Goal: Task Accomplishment & Management: Manage account settings

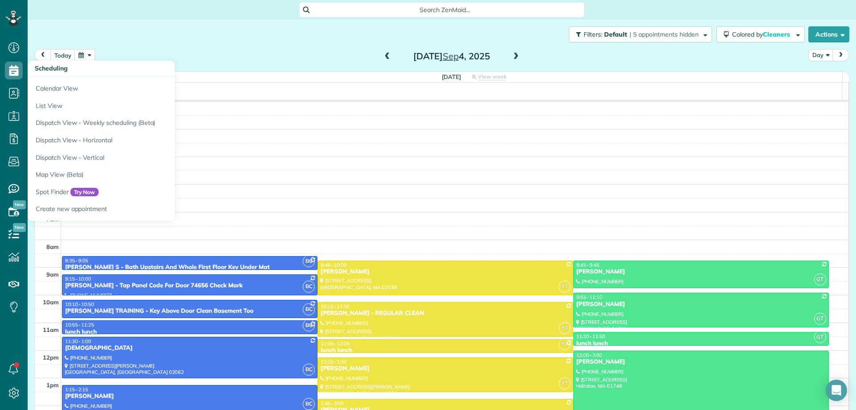
scroll to position [103, 0]
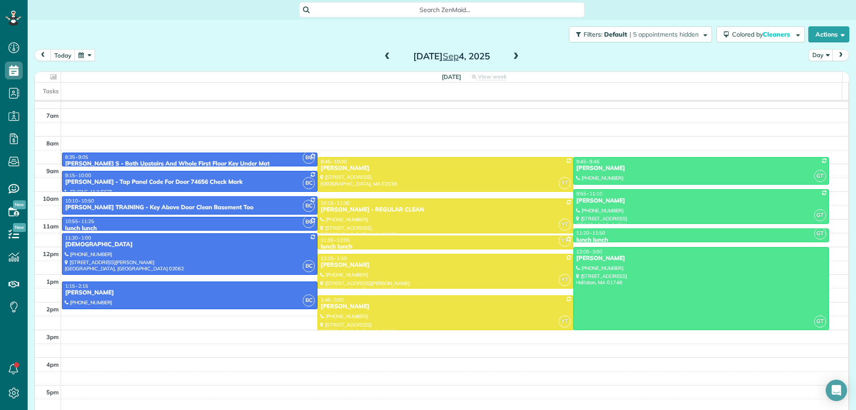
click at [83, 57] on button "button" at bounding box center [84, 55] width 21 height 12
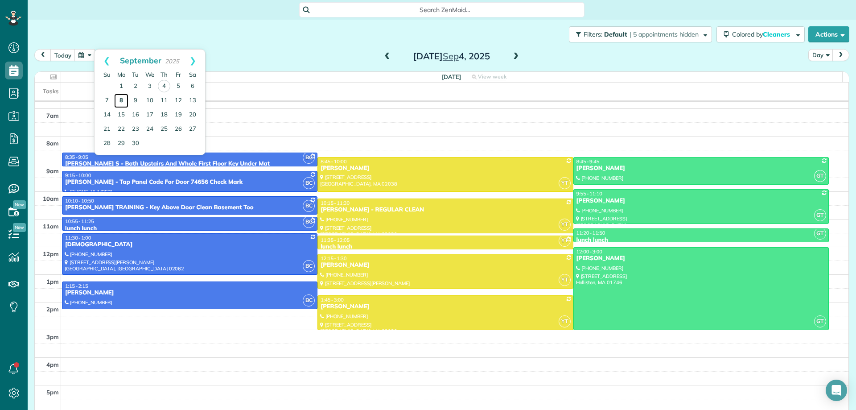
click at [120, 103] on link "8" at bounding box center [121, 101] width 14 height 14
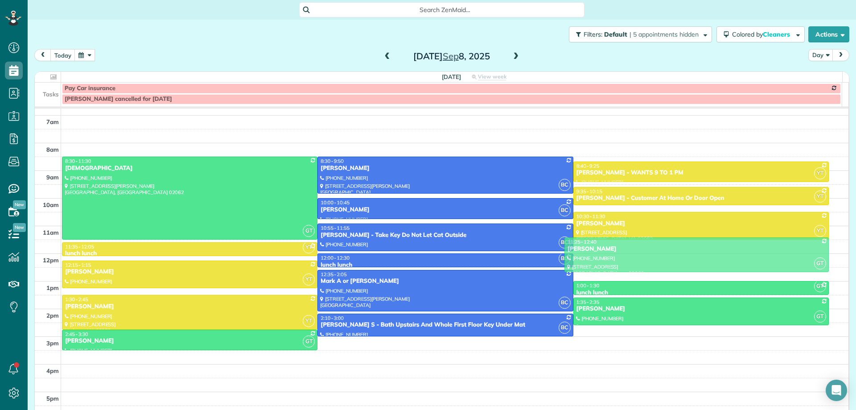
drag, startPoint x: 597, startPoint y: 263, endPoint x: 597, endPoint y: 257, distance: 5.4
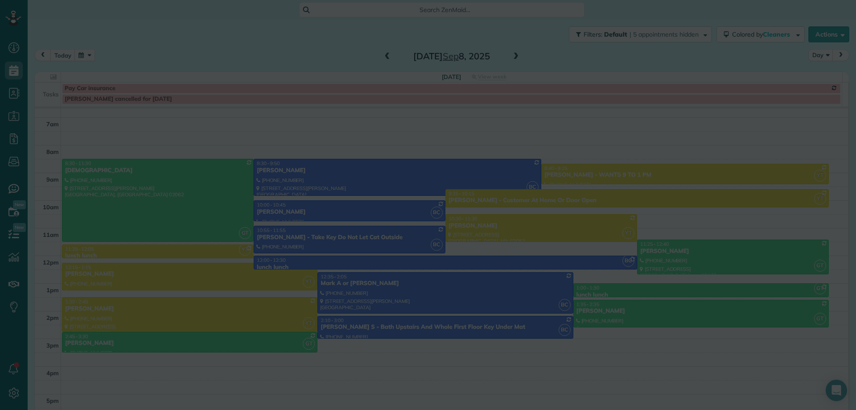
scroll to position [101, 0]
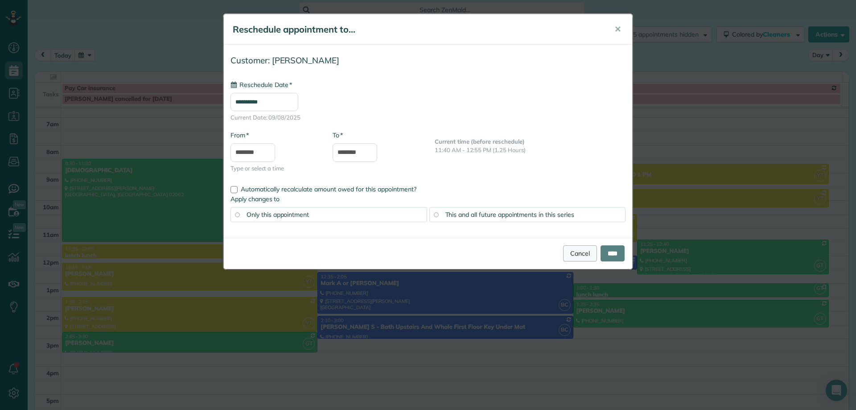
type input "**********"
click at [568, 254] on link "Cancel" at bounding box center [580, 253] width 34 height 16
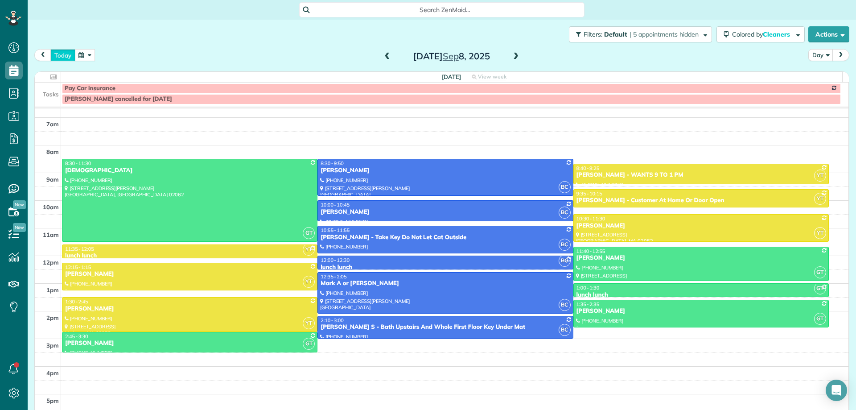
click at [70, 53] on button "today" at bounding box center [62, 55] width 25 height 12
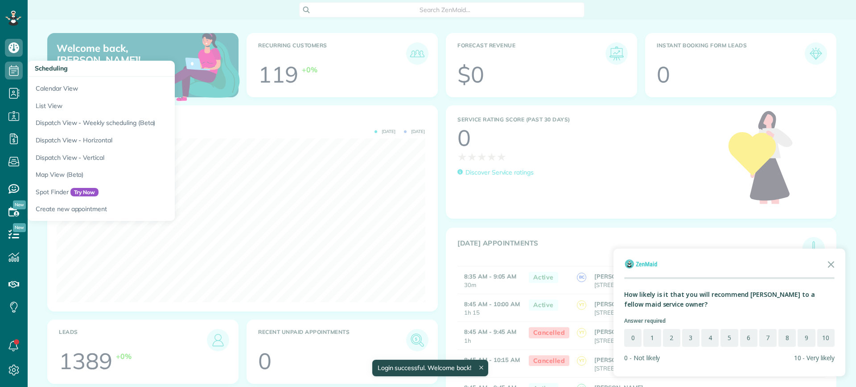
scroll to position [164, 368]
click at [57, 89] on link "Calendar View" at bounding box center [139, 87] width 223 height 21
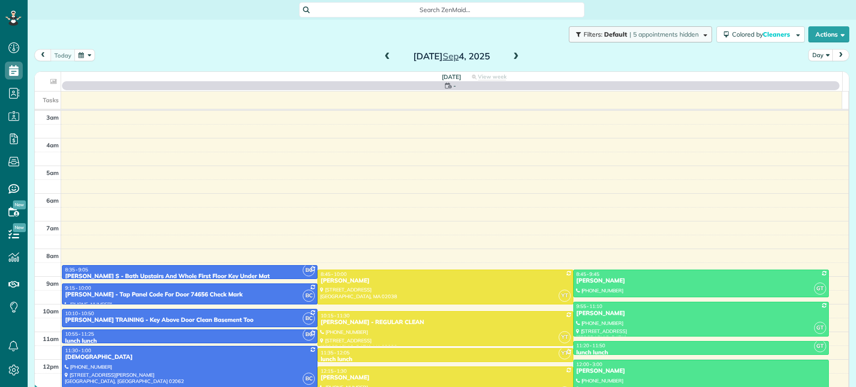
scroll to position [111, 0]
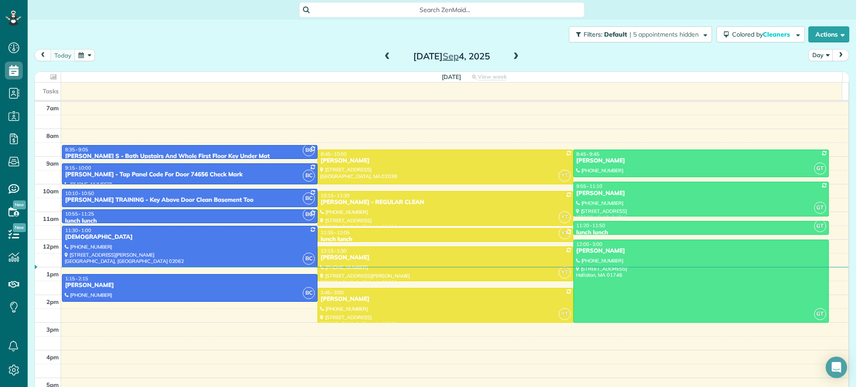
click at [385, 58] on span at bounding box center [388, 57] width 10 height 8
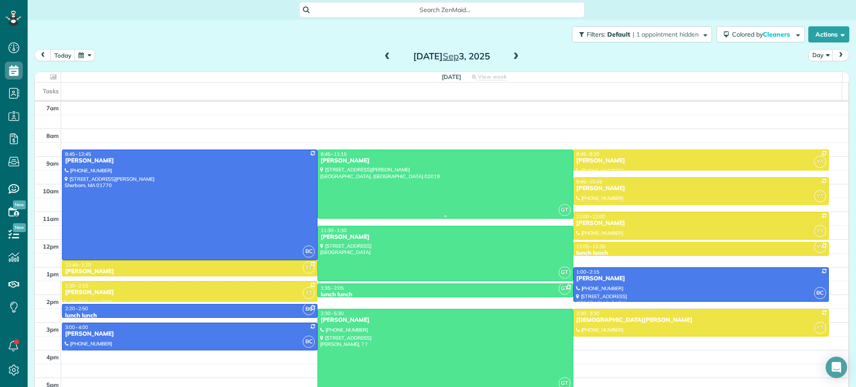
click at [322, 187] on div at bounding box center [445, 184] width 255 height 68
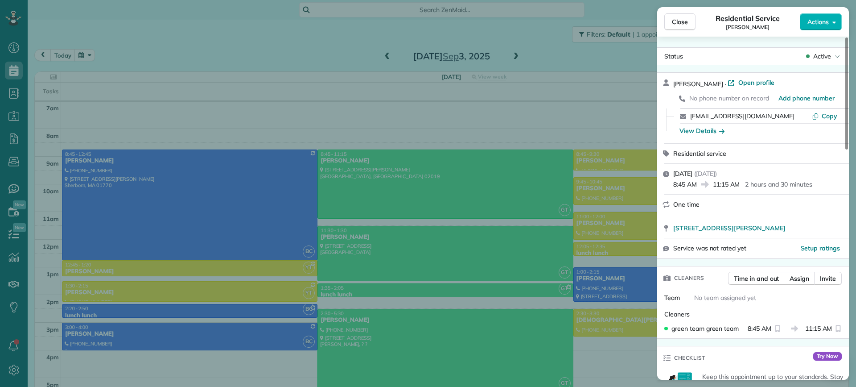
click at [82, 53] on div "Close Residential Service Burton Chonski Actions Status Active Burton Chonski ·…" at bounding box center [428, 193] width 856 height 387
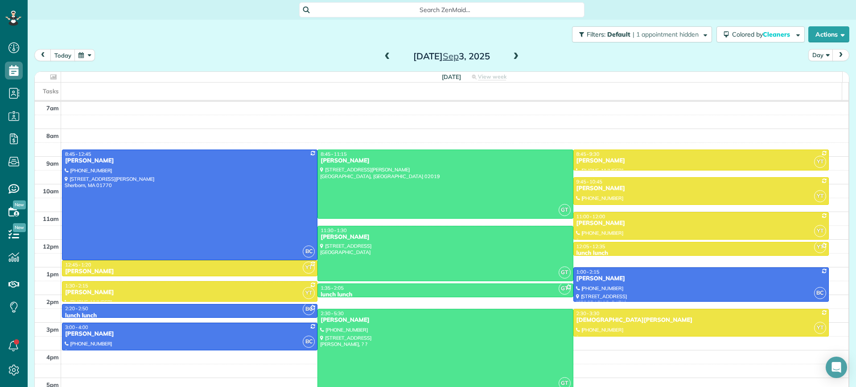
click at [81, 53] on button "button" at bounding box center [84, 55] width 21 height 12
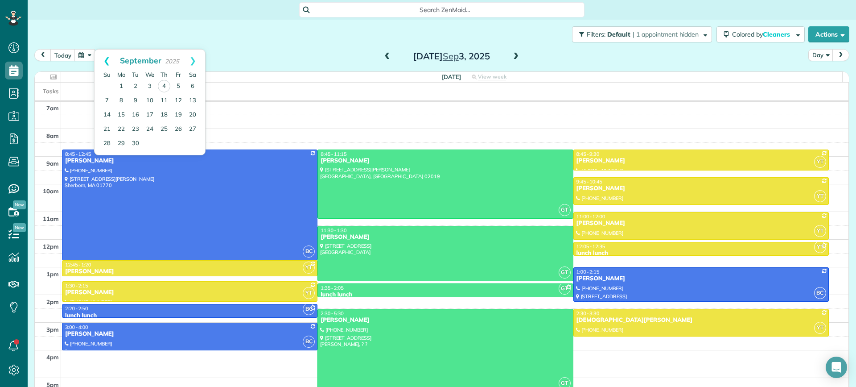
click at [106, 55] on link "Prev" at bounding box center [107, 61] width 25 height 22
click at [134, 141] on link "26" at bounding box center [135, 143] width 14 height 14
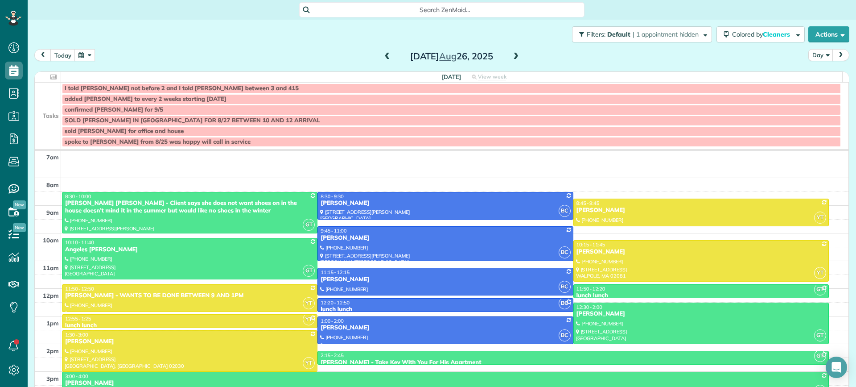
click at [83, 55] on button "button" at bounding box center [84, 55] width 21 height 12
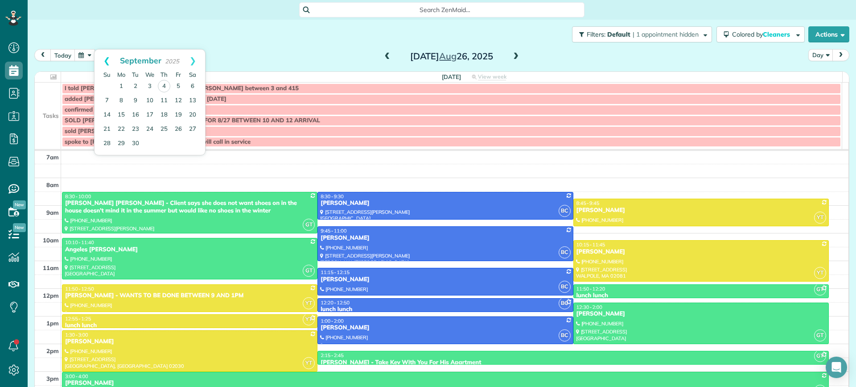
click at [102, 60] on link "Prev" at bounding box center [107, 61] width 25 height 22
click at [136, 124] on link "19" at bounding box center [135, 129] width 14 height 14
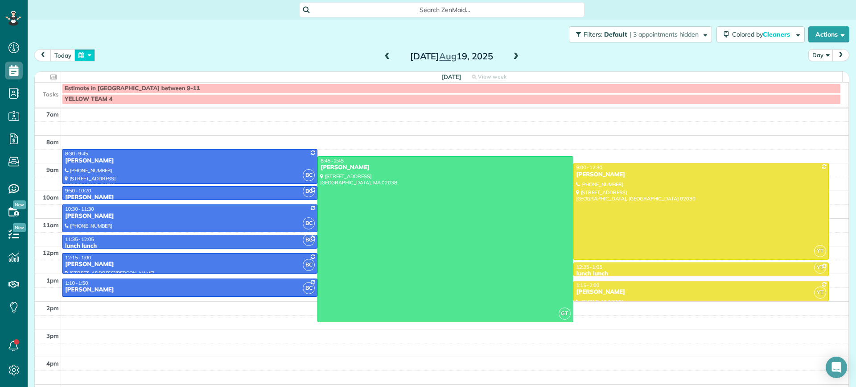
click at [79, 52] on button "button" at bounding box center [84, 55] width 21 height 12
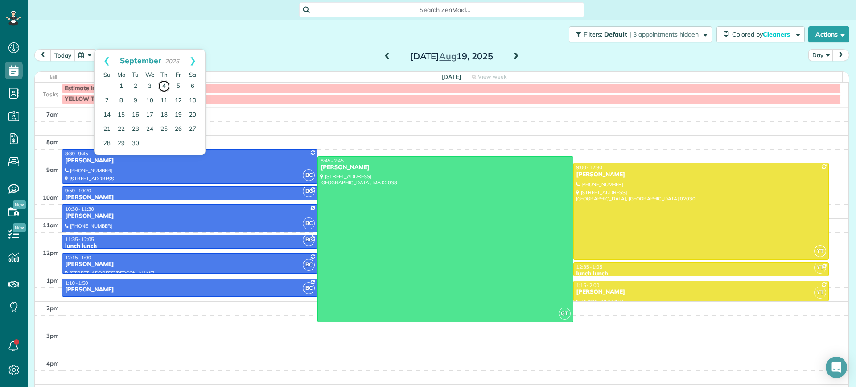
click at [162, 83] on link "4" at bounding box center [164, 86] width 12 height 12
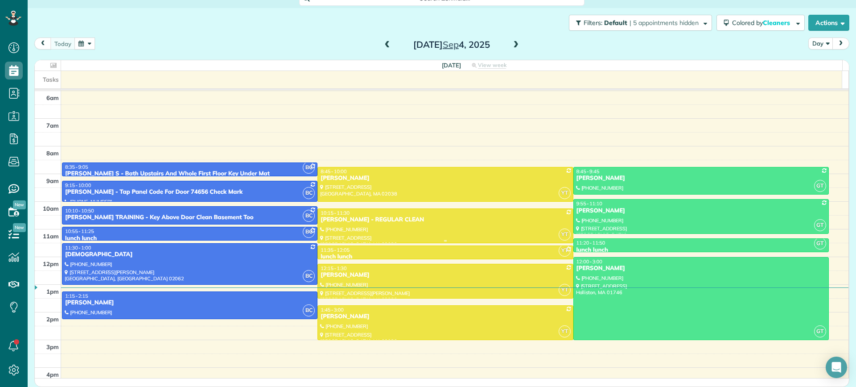
scroll to position [127, 0]
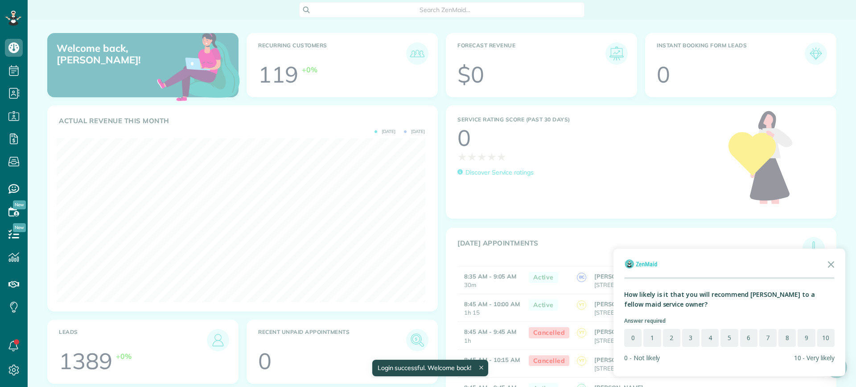
scroll to position [164, 368]
click at [187, 168] on div at bounding box center [428, 193] width 856 height 387
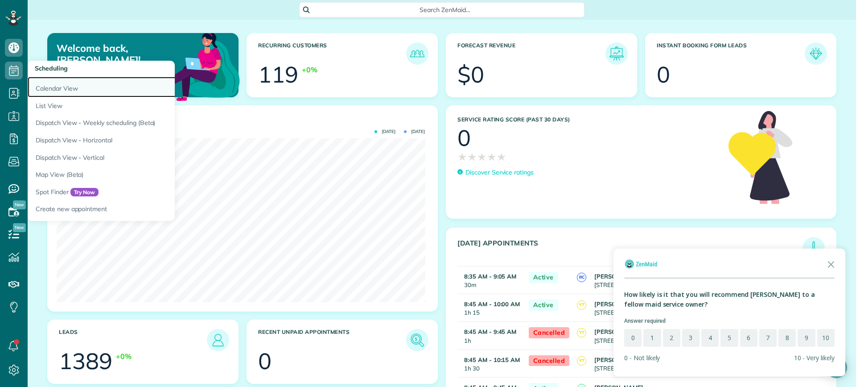
click at [42, 91] on link "Calendar View" at bounding box center [139, 87] width 223 height 21
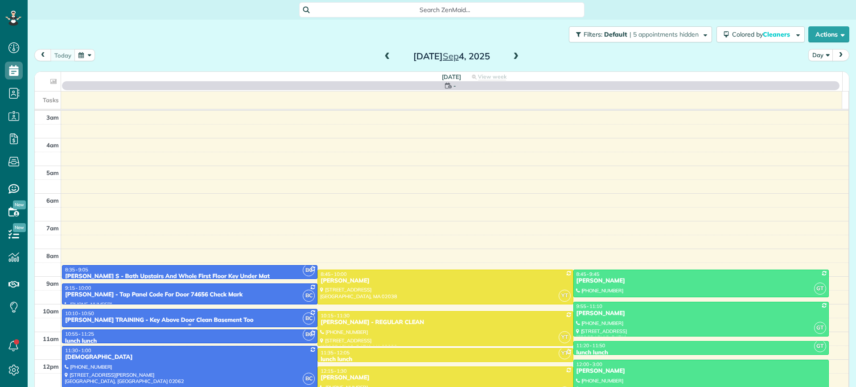
scroll to position [111, 0]
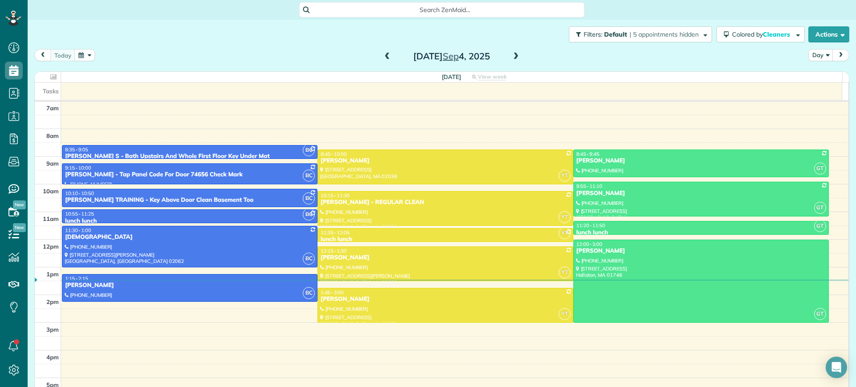
click at [513, 57] on span at bounding box center [516, 57] width 10 height 8
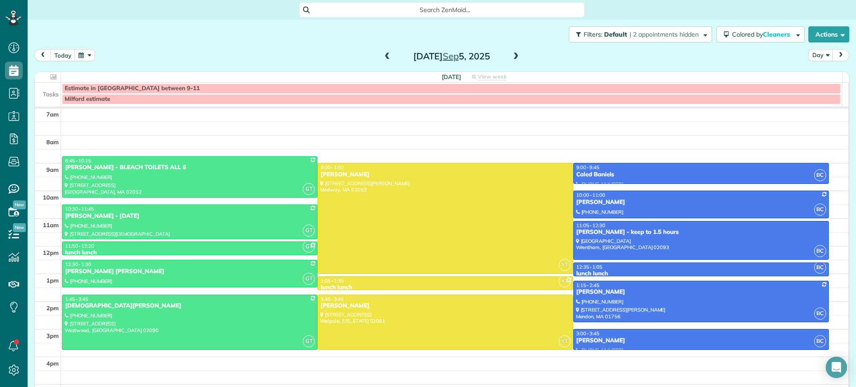
click at [383, 58] on span at bounding box center [388, 57] width 10 height 8
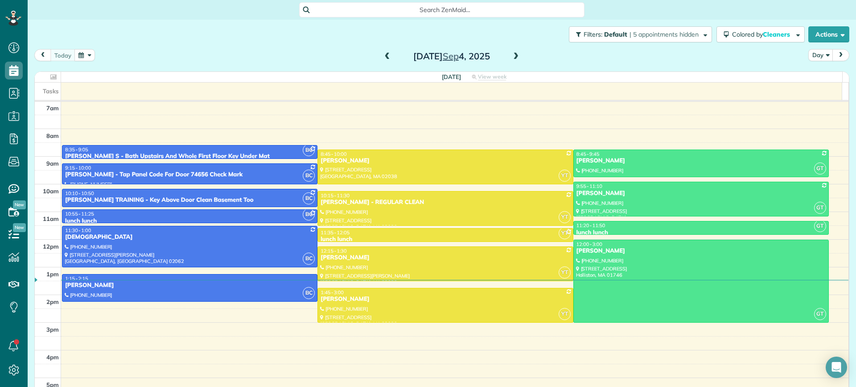
click at [515, 57] on span at bounding box center [516, 57] width 10 height 8
